Goal: Transaction & Acquisition: Obtain resource

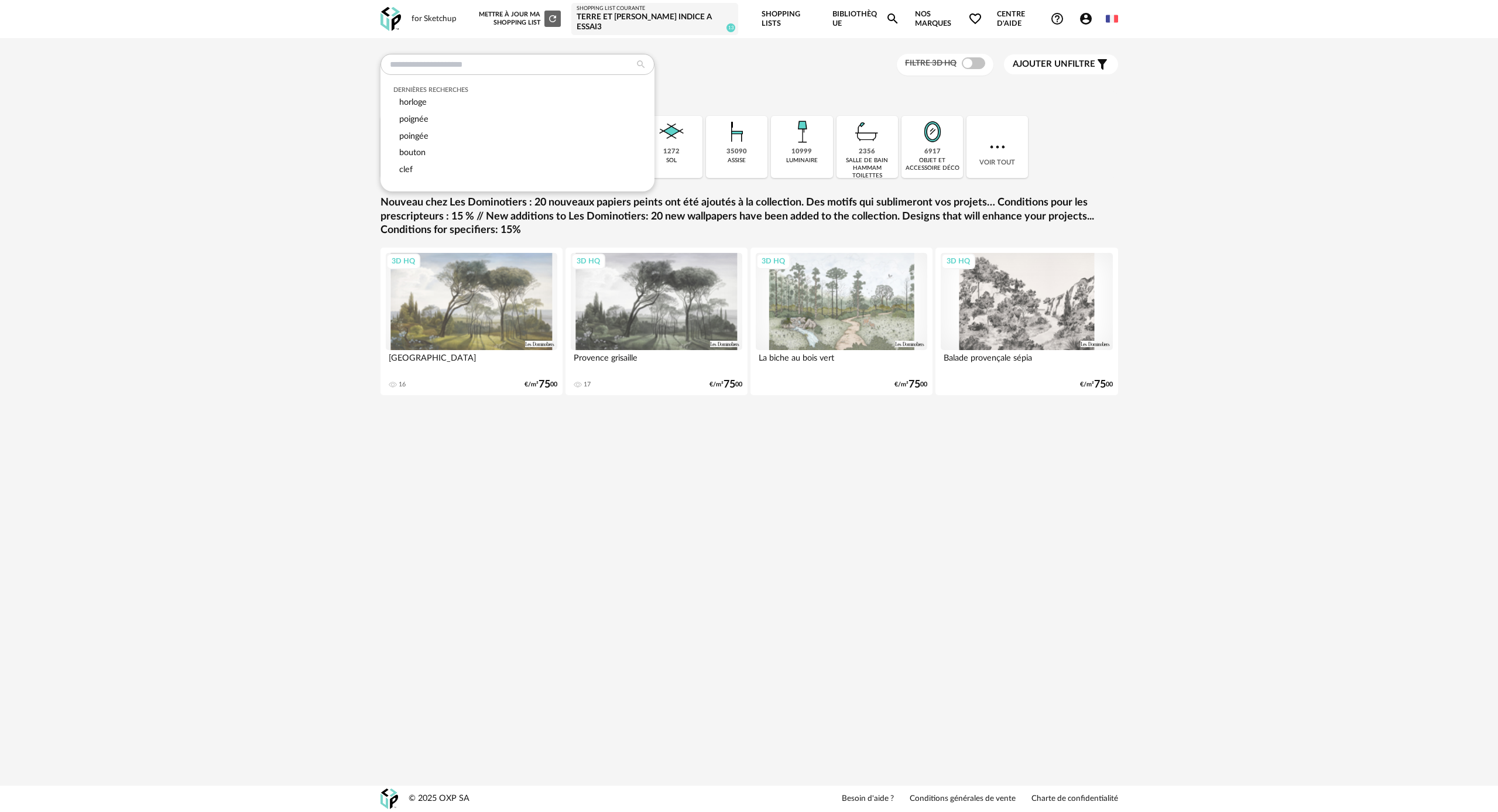
click at [302, 135] on div "Dernières recherches horloge poignée poingée bouton clef Filtre 3D HQ Ajouter u…" at bounding box center [749, 235] width 1498 height 394
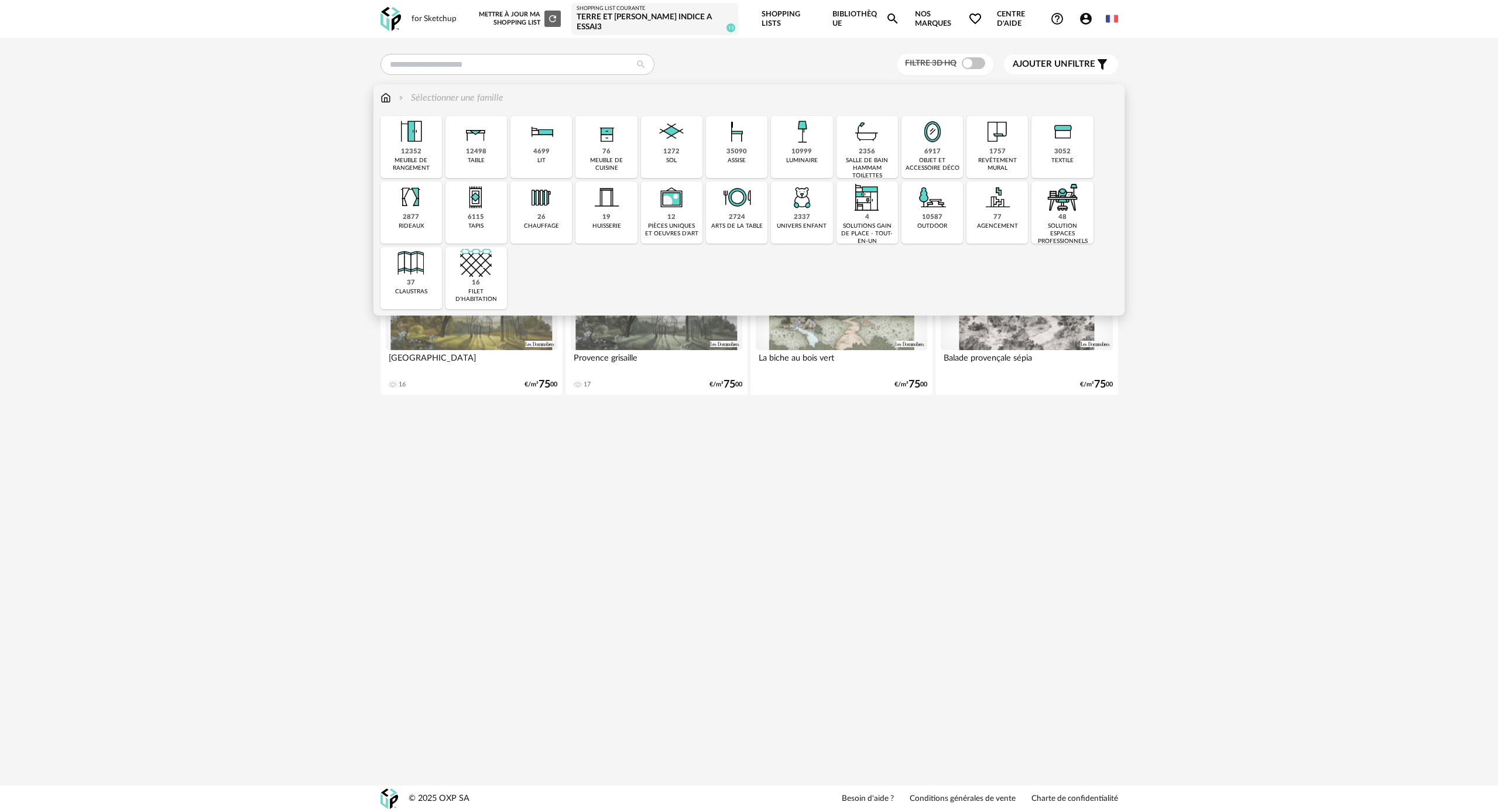
click at [425, 153] on div "12352 meuble de rangement" at bounding box center [412, 146] width 62 height 62
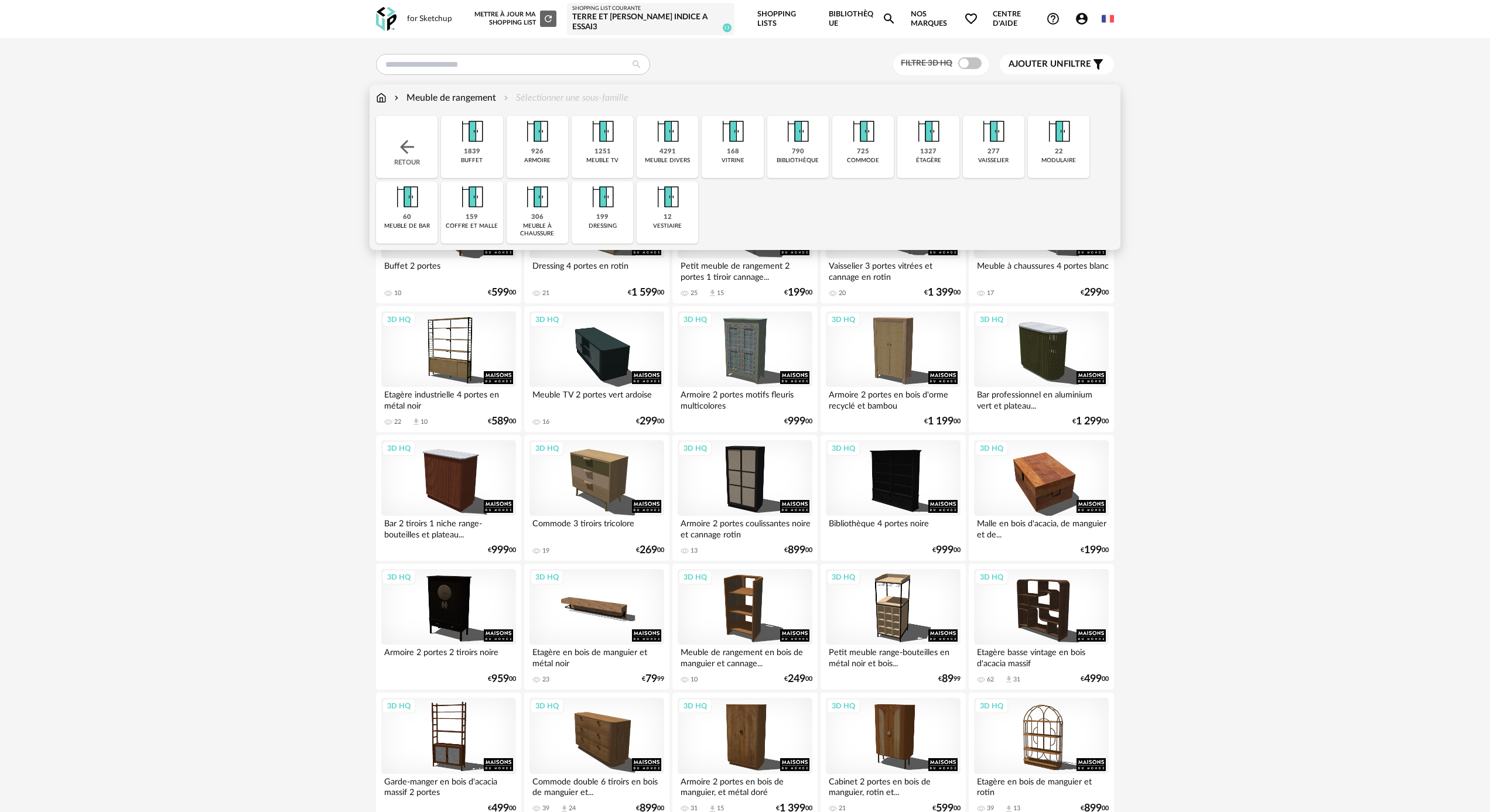
click at [618, 153] on div "1251 meuble tv" at bounding box center [603, 146] width 62 height 62
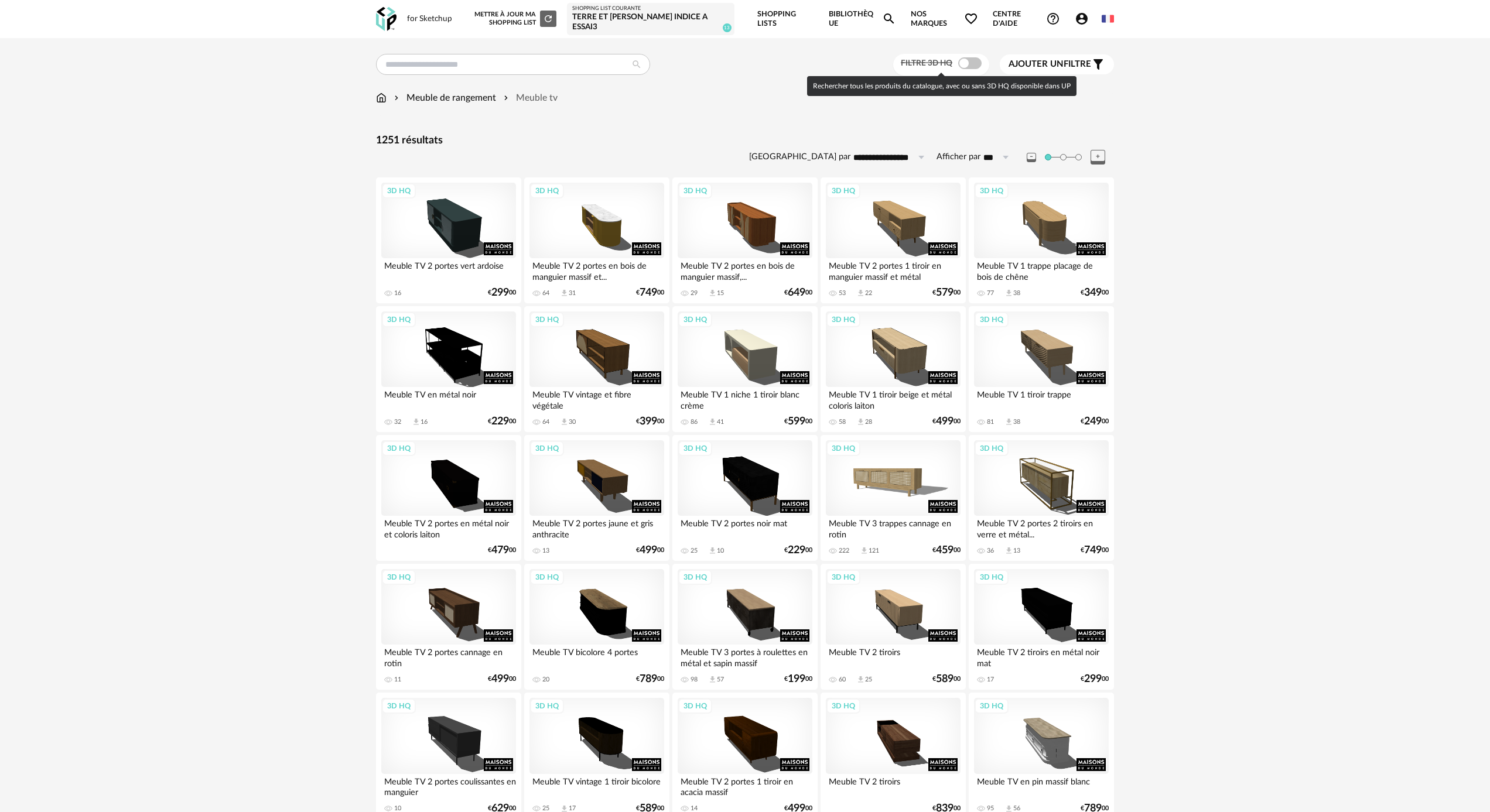
click at [970, 63] on span at bounding box center [970, 63] width 24 height 11
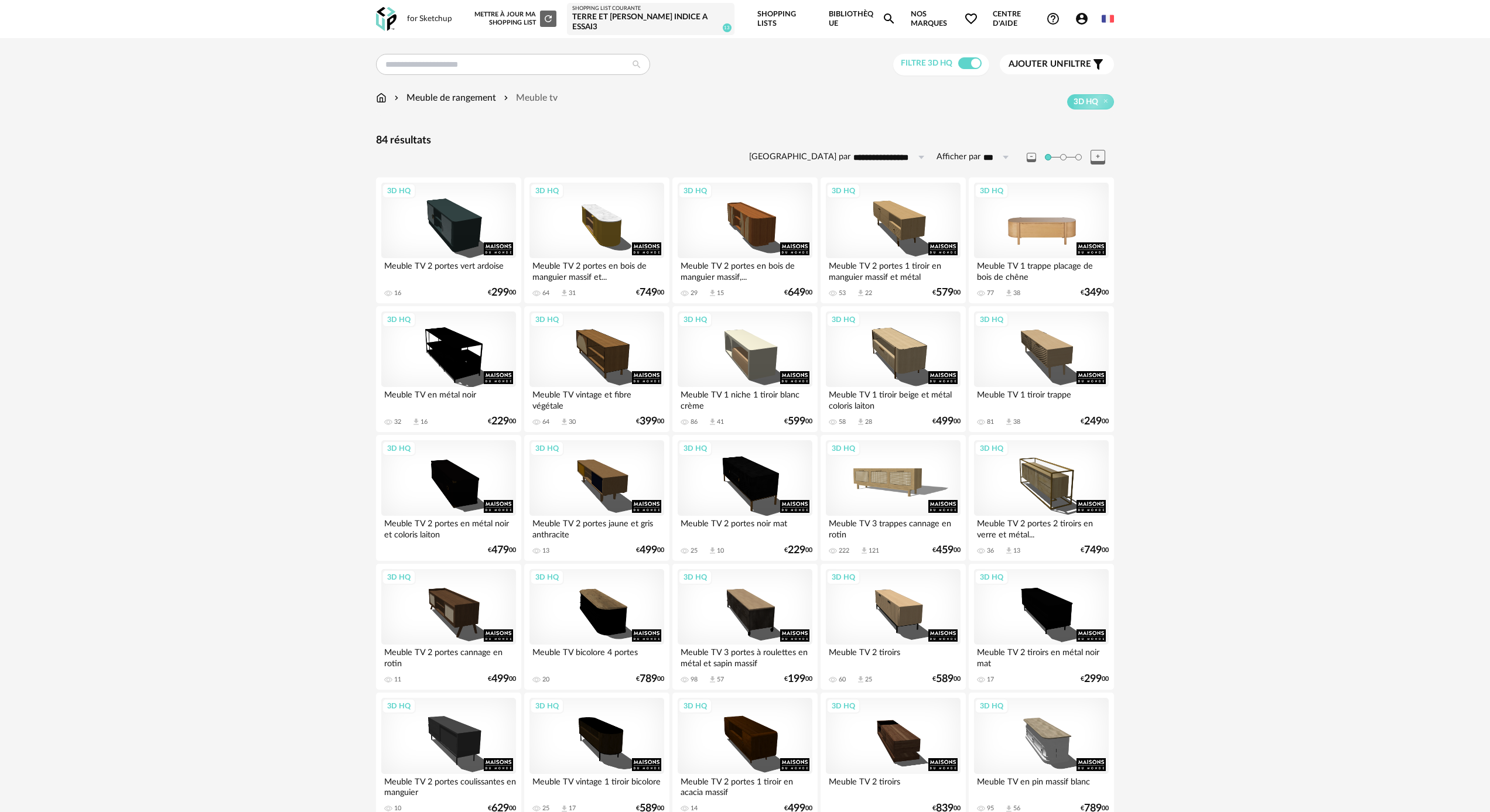
click at [1025, 231] on div "3D HQ" at bounding box center [1041, 220] width 135 height 76
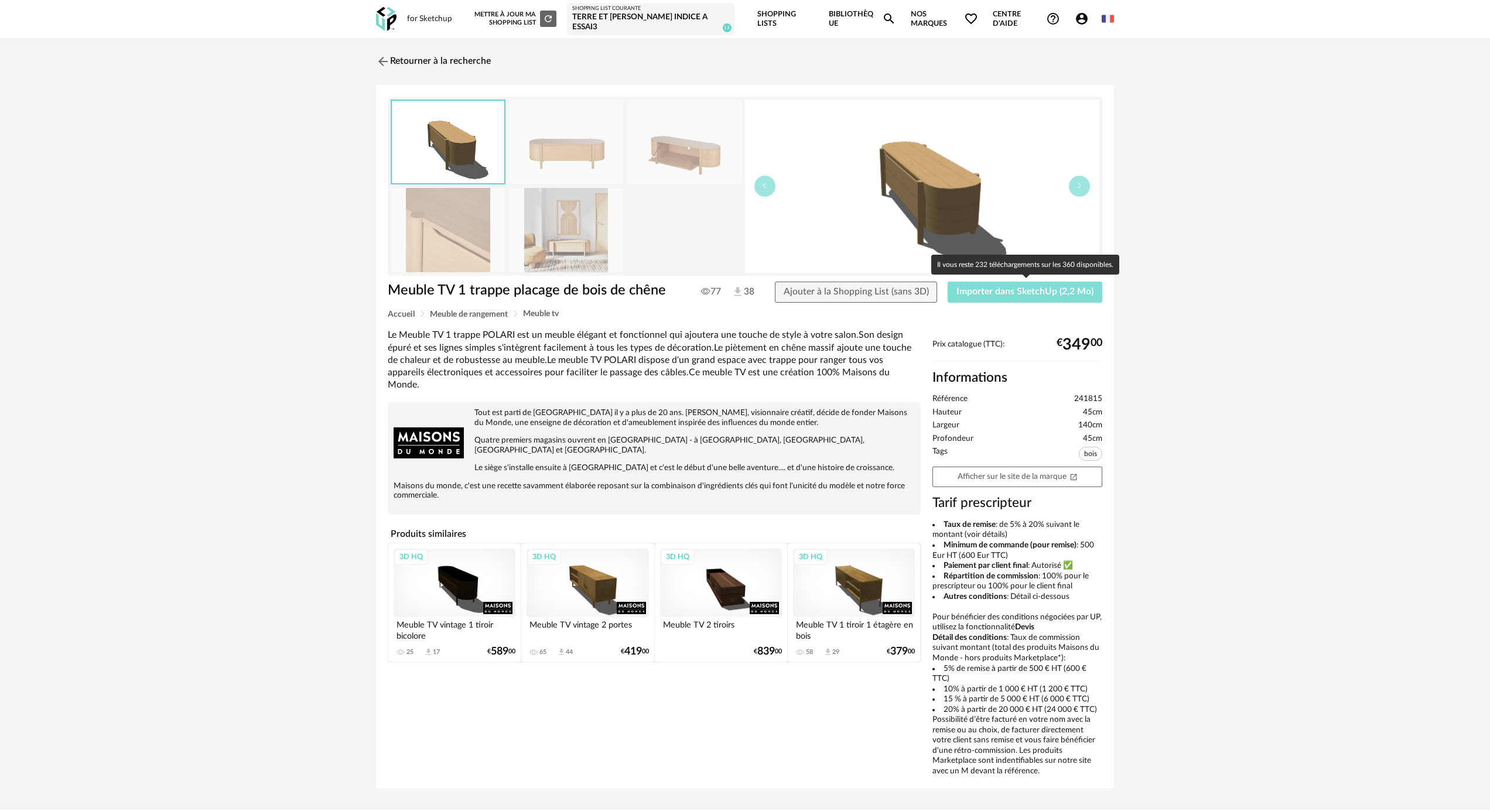
click at [1023, 291] on span "Importer dans SketchUp (2,2 Mo)" at bounding box center [1024, 291] width 137 height 10
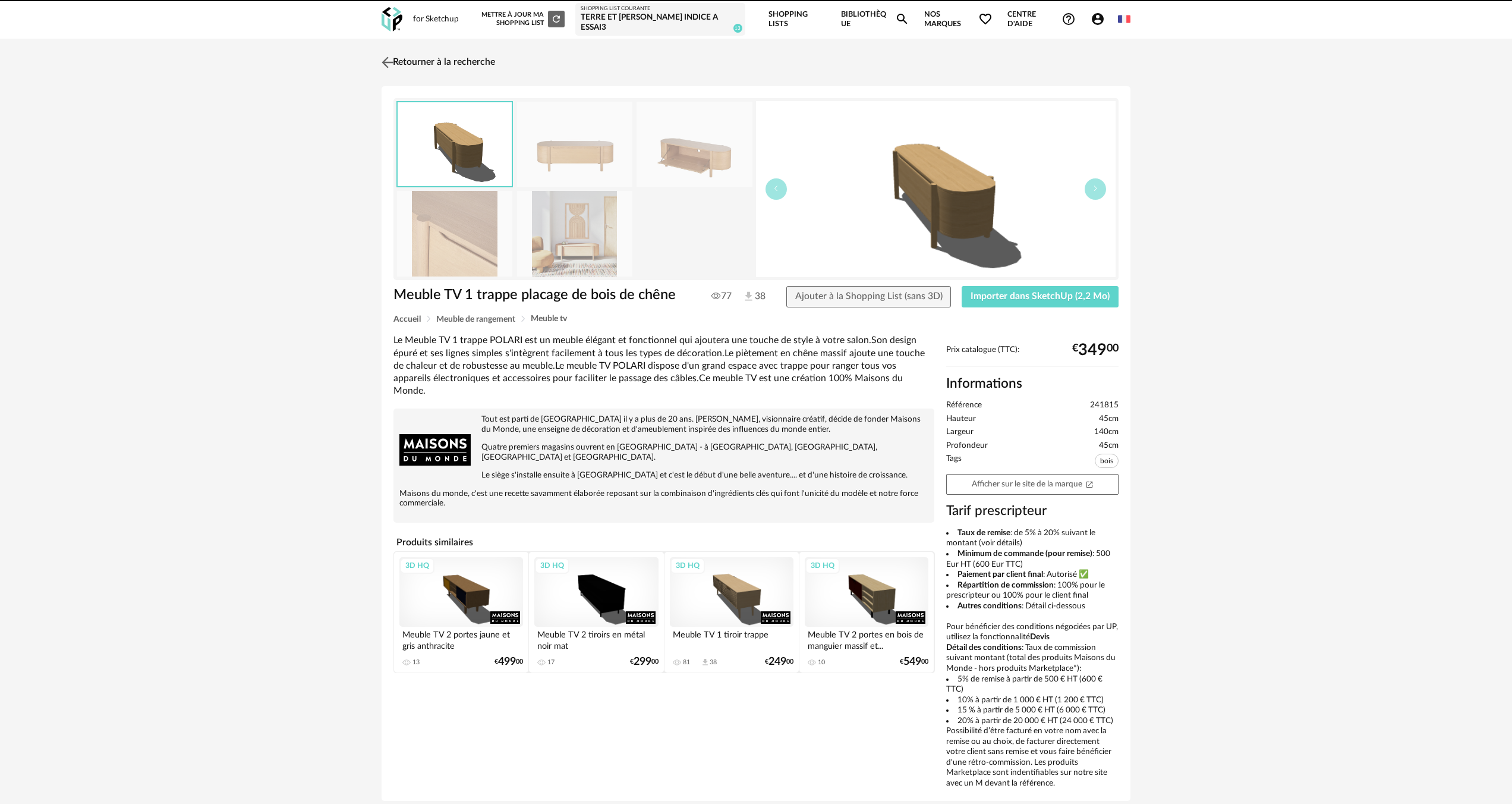
click at [392, 60] on img at bounding box center [388, 62] width 17 height 17
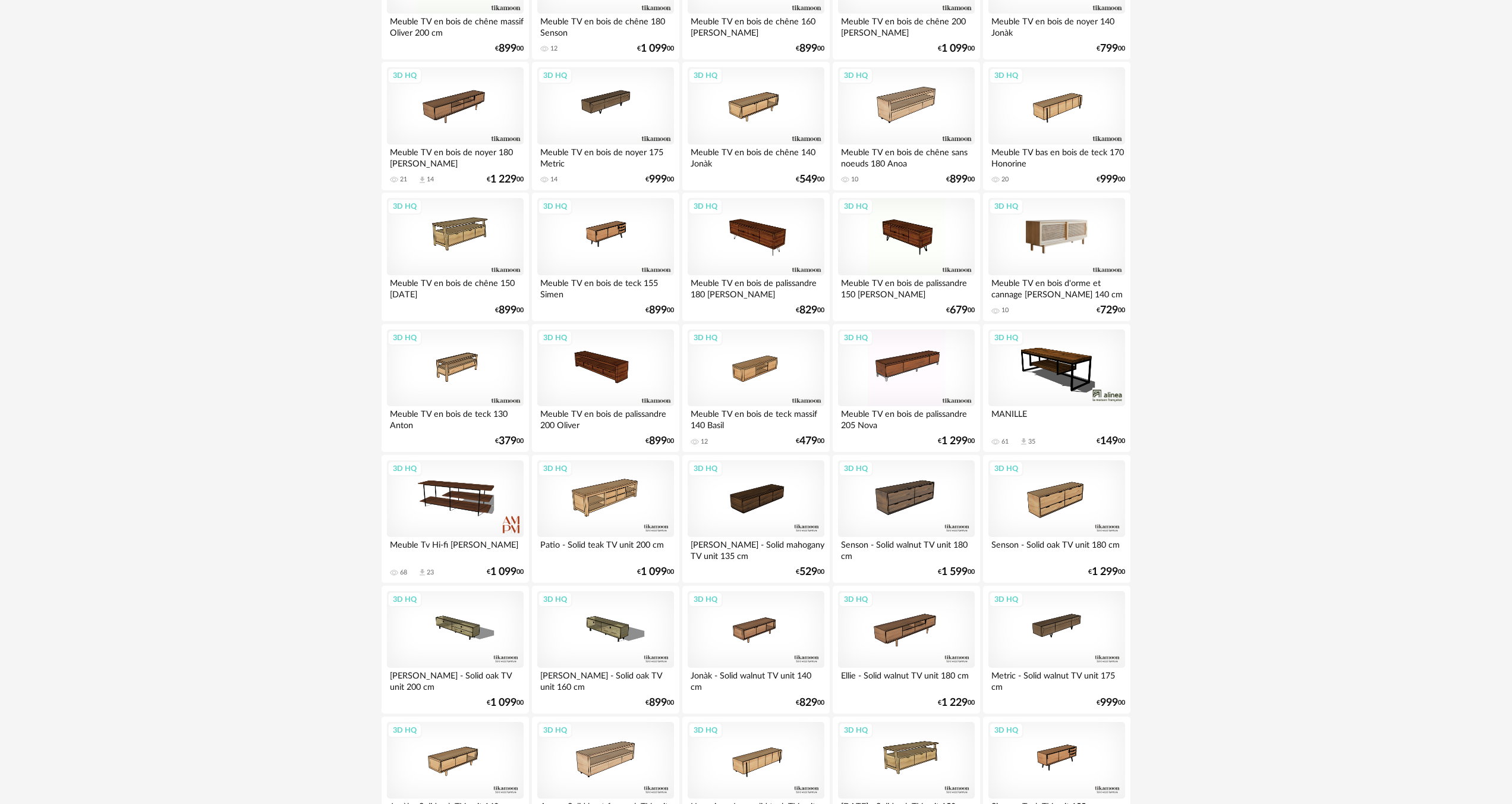
scroll to position [1100, 0]
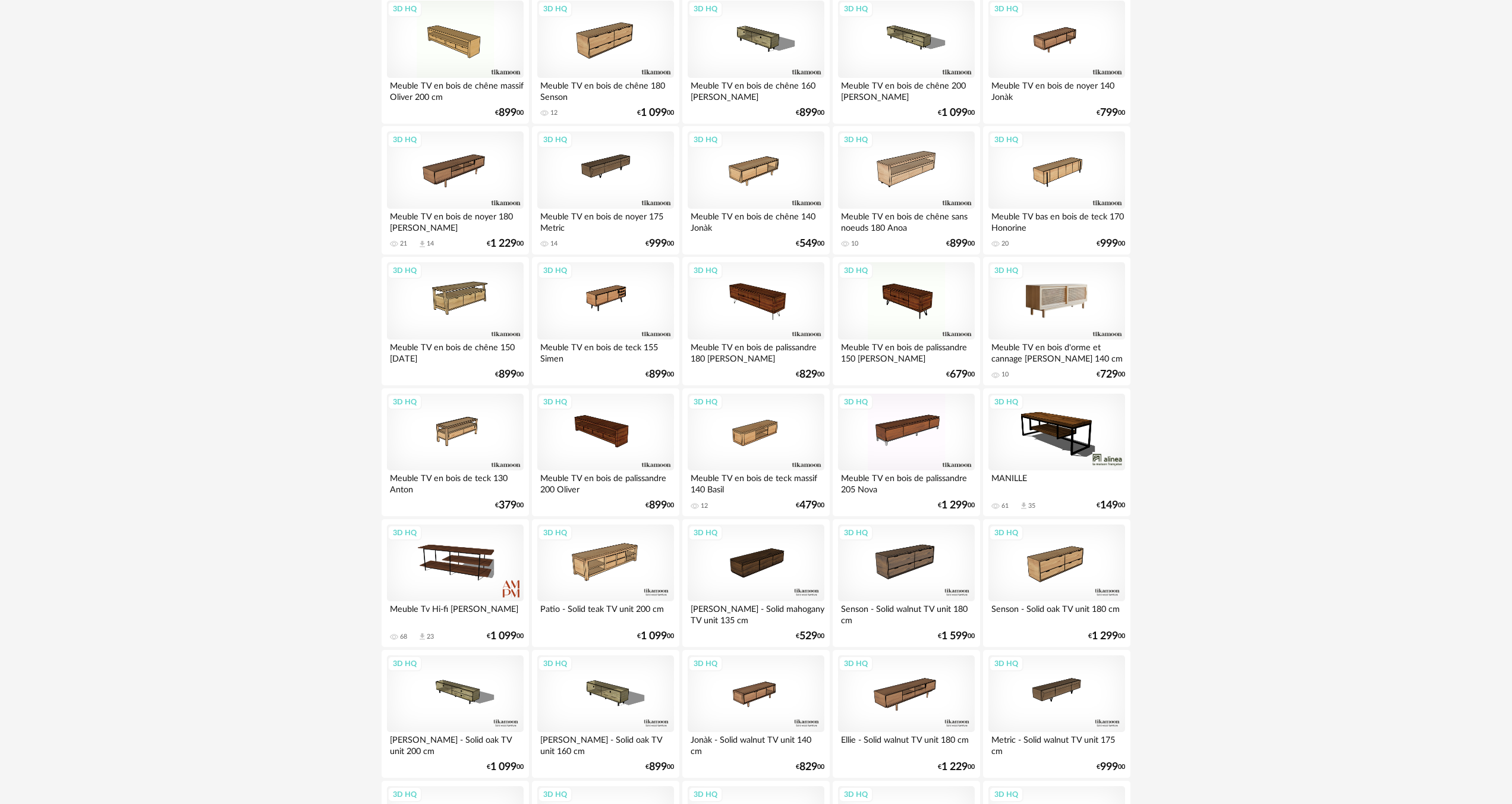
click at [1048, 325] on div "3D HQ" at bounding box center [1056, 301] width 137 height 77
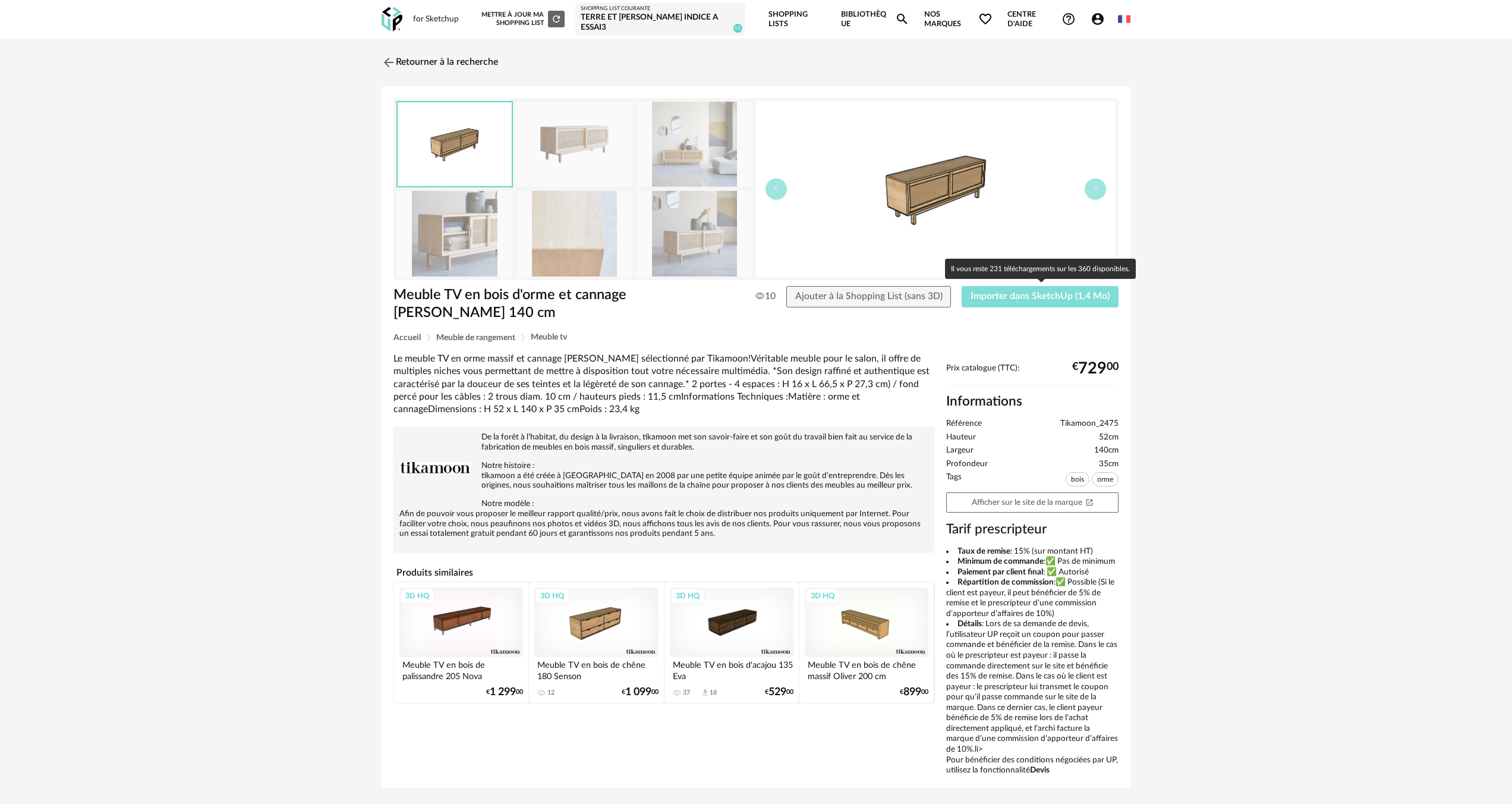
click at [1014, 296] on span "Importer dans SketchUp (1,4 Mo)" at bounding box center [1039, 295] width 139 height 10
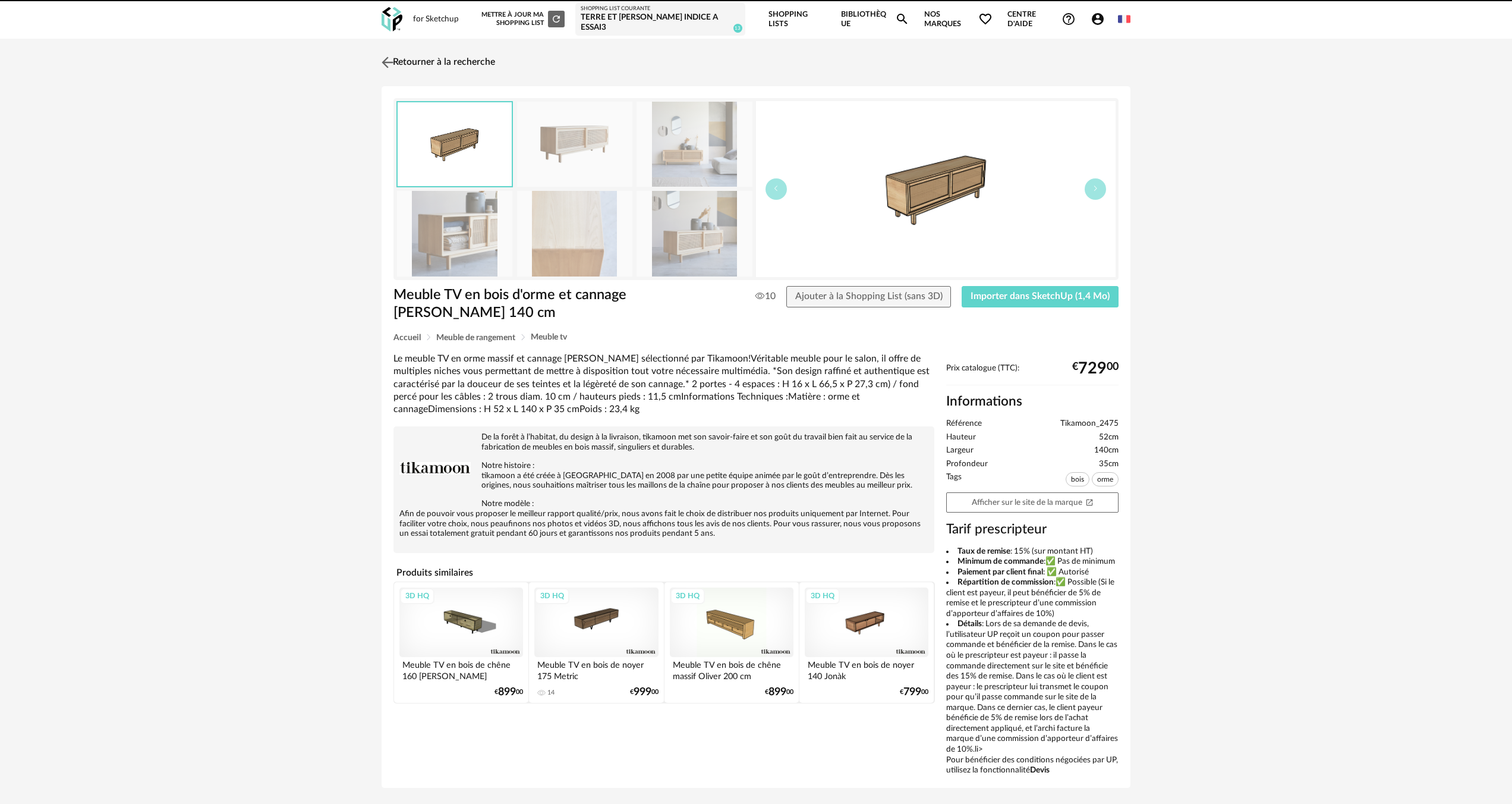
click at [389, 61] on img at bounding box center [388, 62] width 17 height 17
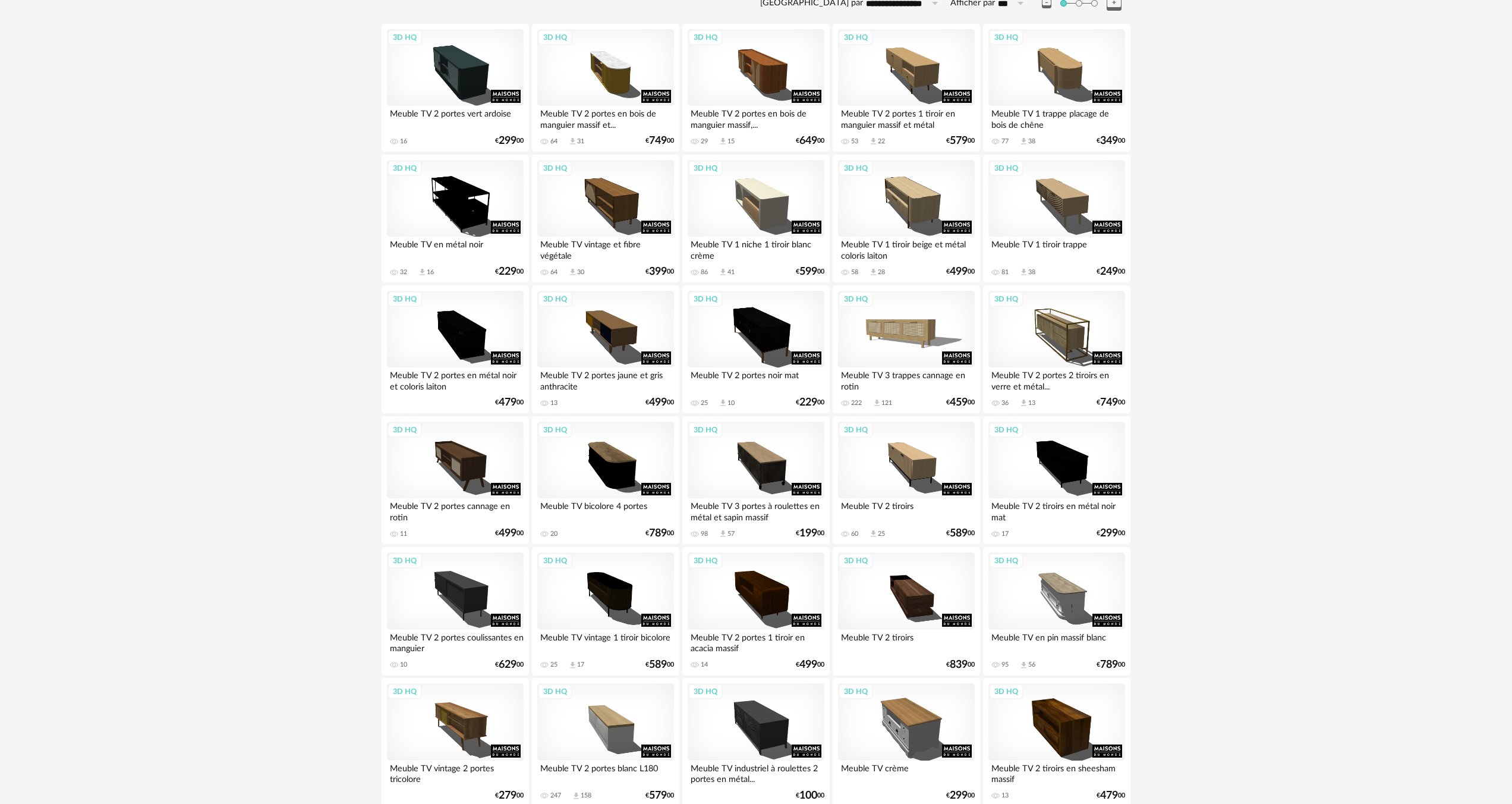
scroll to position [84, 0]
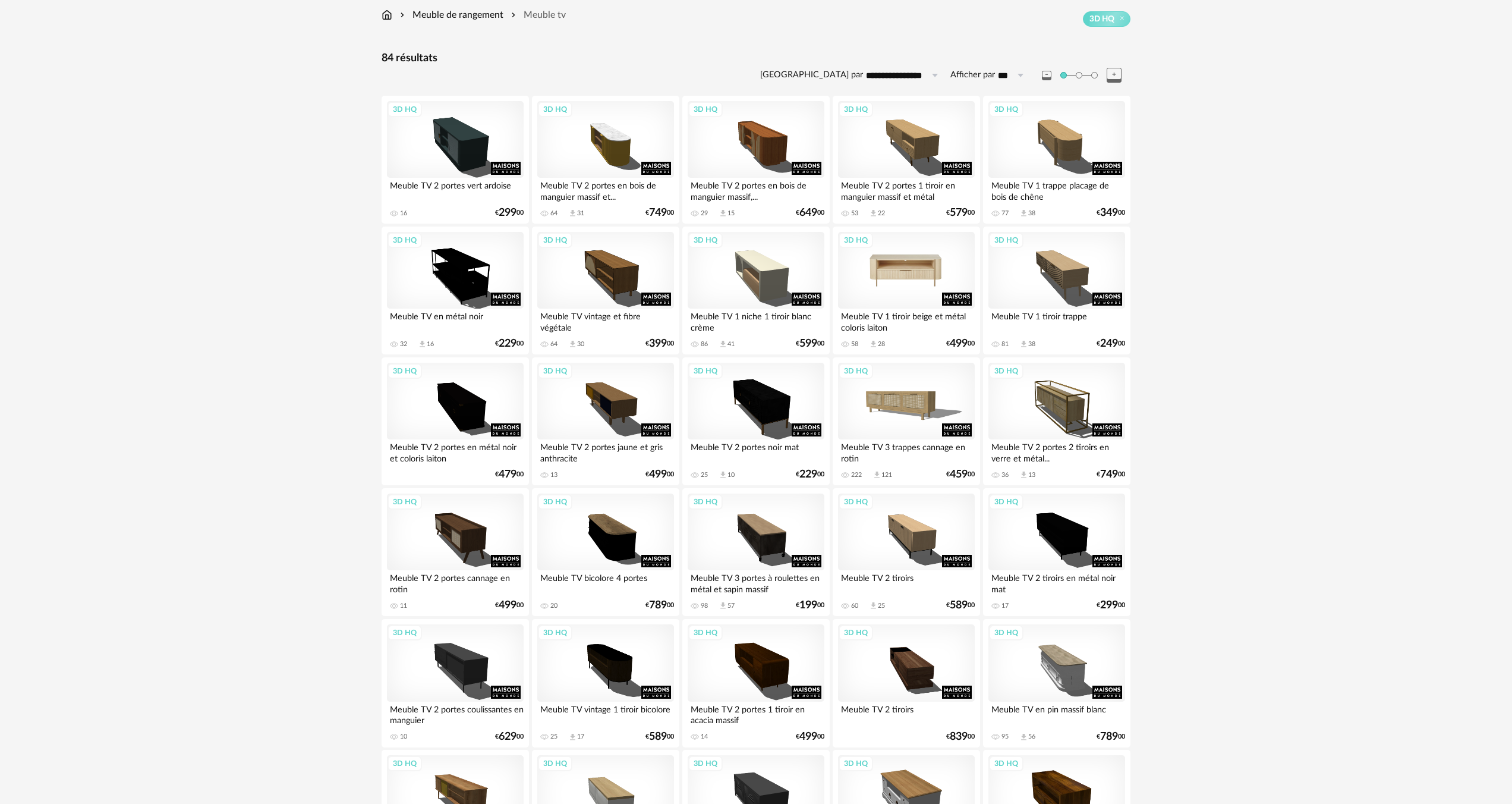
click at [922, 286] on div "3D HQ" at bounding box center [906, 270] width 137 height 77
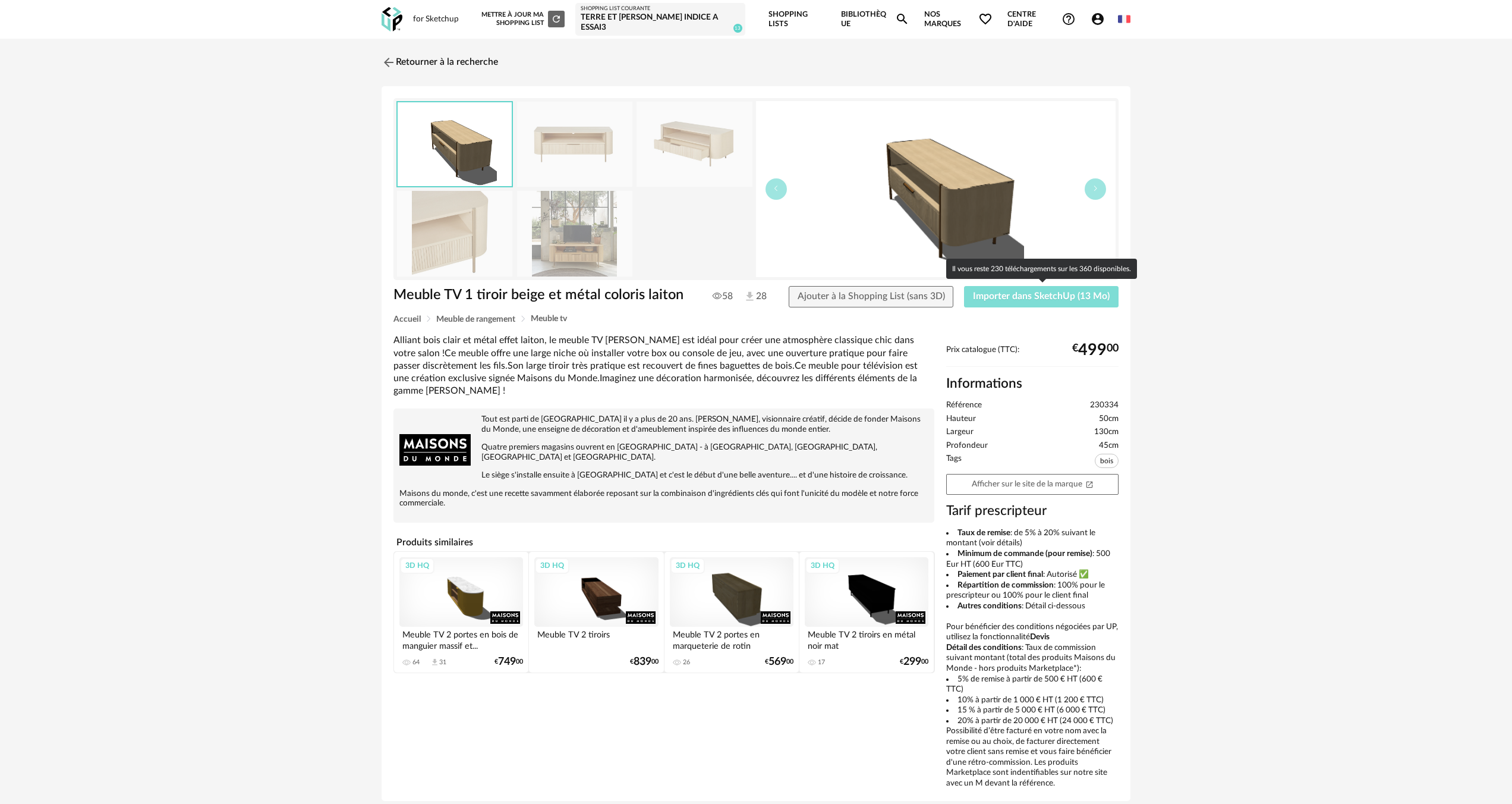
click at [1020, 293] on span "Importer dans SketchUp (13 Mo)" at bounding box center [1041, 295] width 137 height 10
